Goal: Task Accomplishment & Management: Use online tool/utility

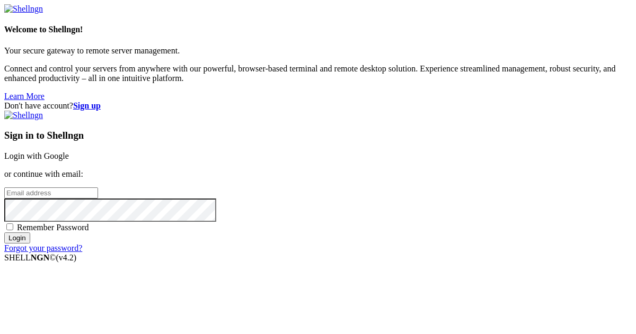
click at [98, 188] on input "email" at bounding box center [51, 193] width 94 height 11
click at [4, 188] on protonpass-control-3cbf at bounding box center [4, 192] width 0 height 9
type input "[EMAIL_ADDRESS][DOMAIN_NAME]"
click at [30, 244] on input "Login" at bounding box center [17, 238] width 26 height 11
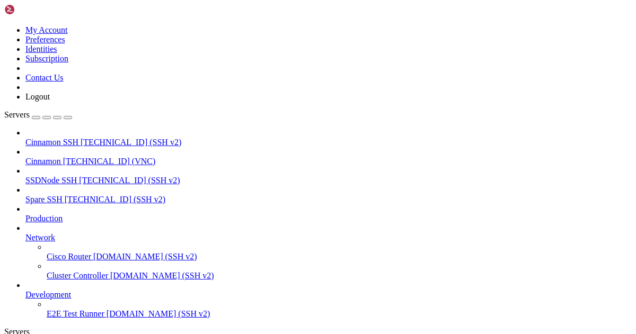
click at [63, 157] on span "[TECHNICAL_ID] (VNC)" at bounding box center [109, 161] width 93 height 9
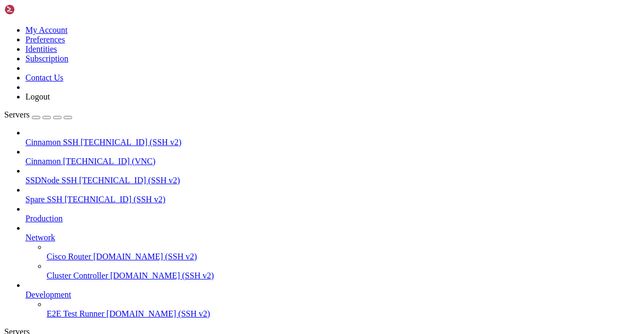
click at [78, 138] on span "Cinnamon SSH" at bounding box center [51, 142] width 53 height 9
click at [4, 25] on icon at bounding box center [4, 25] width 0 height 0
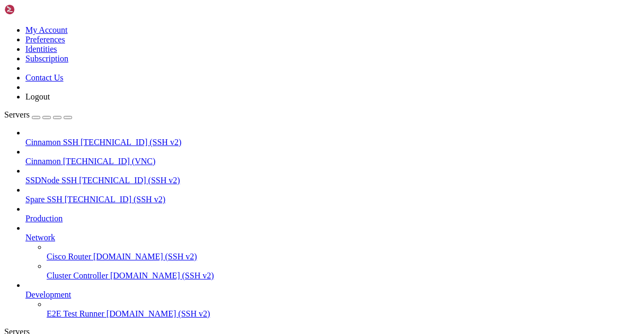
click at [50, 101] on link "Logout" at bounding box center [37, 96] width 24 height 9
